Goal: Navigation & Orientation: Find specific page/section

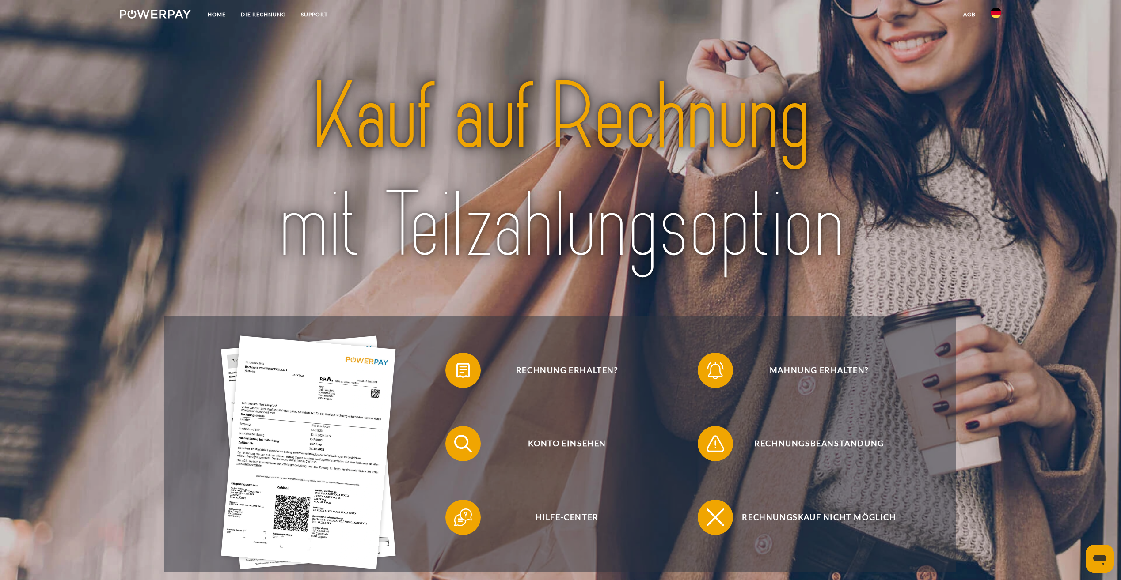
click at [155, 12] on img at bounding box center [155, 14] width 71 height 9
drag, startPoint x: 155, startPoint y: 12, endPoint x: 937, endPoint y: 477, distance: 909.9
click at [937, 477] on div "Rechnungsbeanstandung" at bounding box center [812, 444] width 252 height 74
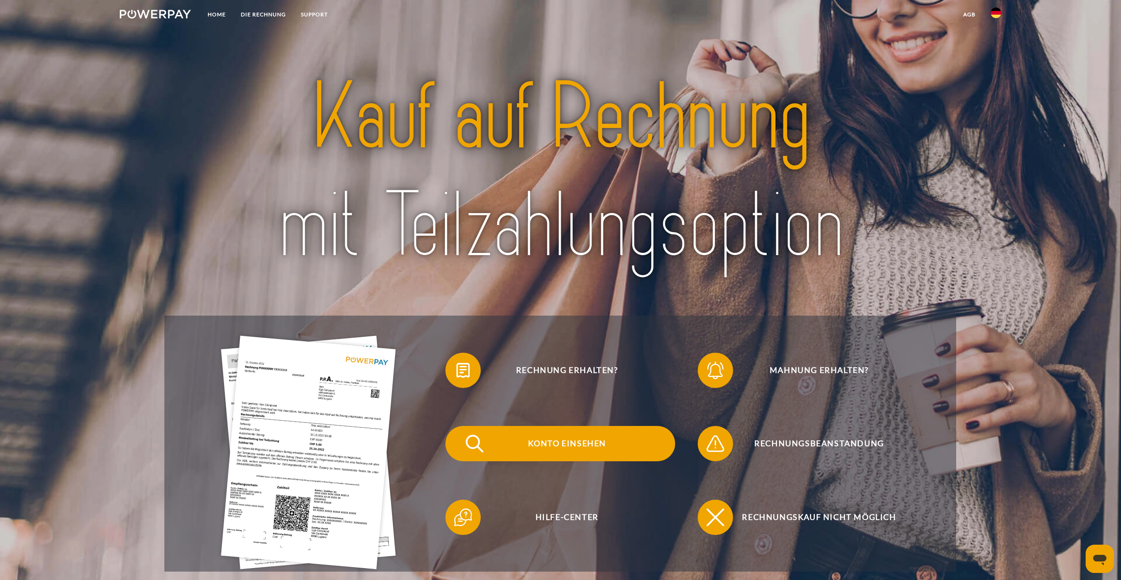
click at [584, 447] on span "Konto einsehen" at bounding box center [566, 443] width 216 height 35
